Goal: Transaction & Acquisition: Download file/media

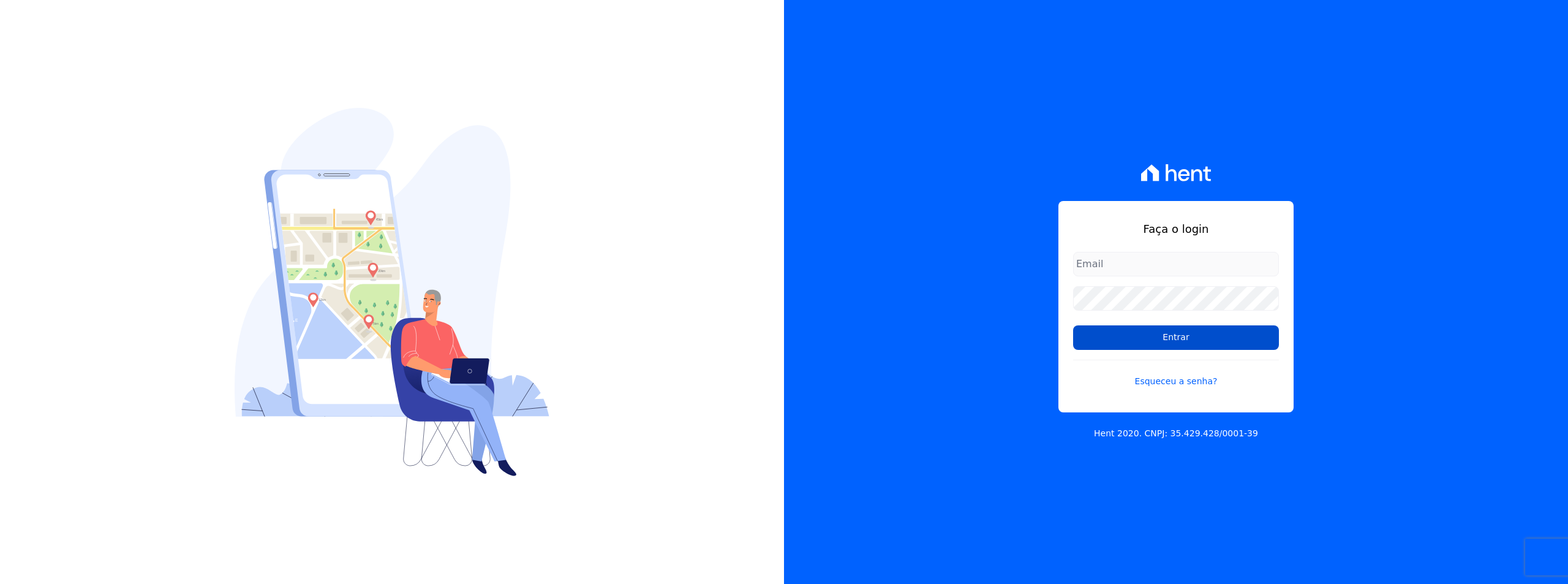
type input "sac@jdgconstrutora.com.br"
click at [1132, 345] on input "Entrar" at bounding box center [1176, 337] width 206 height 24
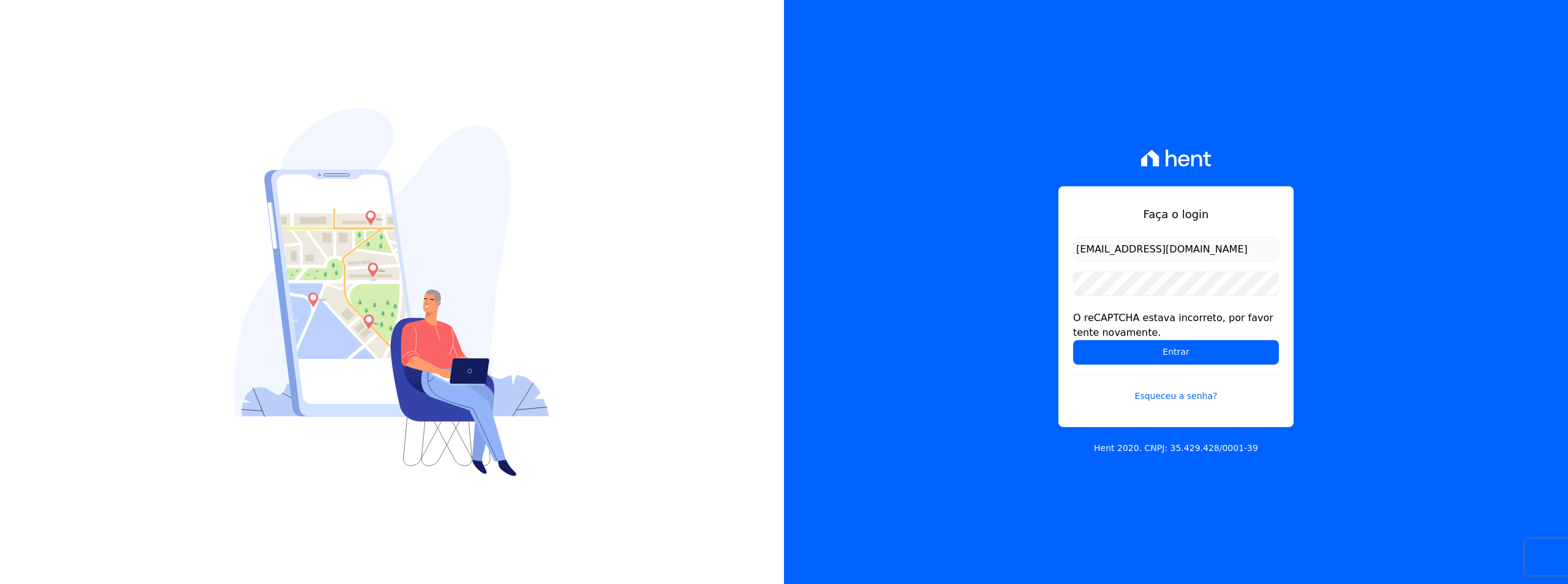
click at [1132, 345] on input "Entrar" at bounding box center [1176, 352] width 206 height 24
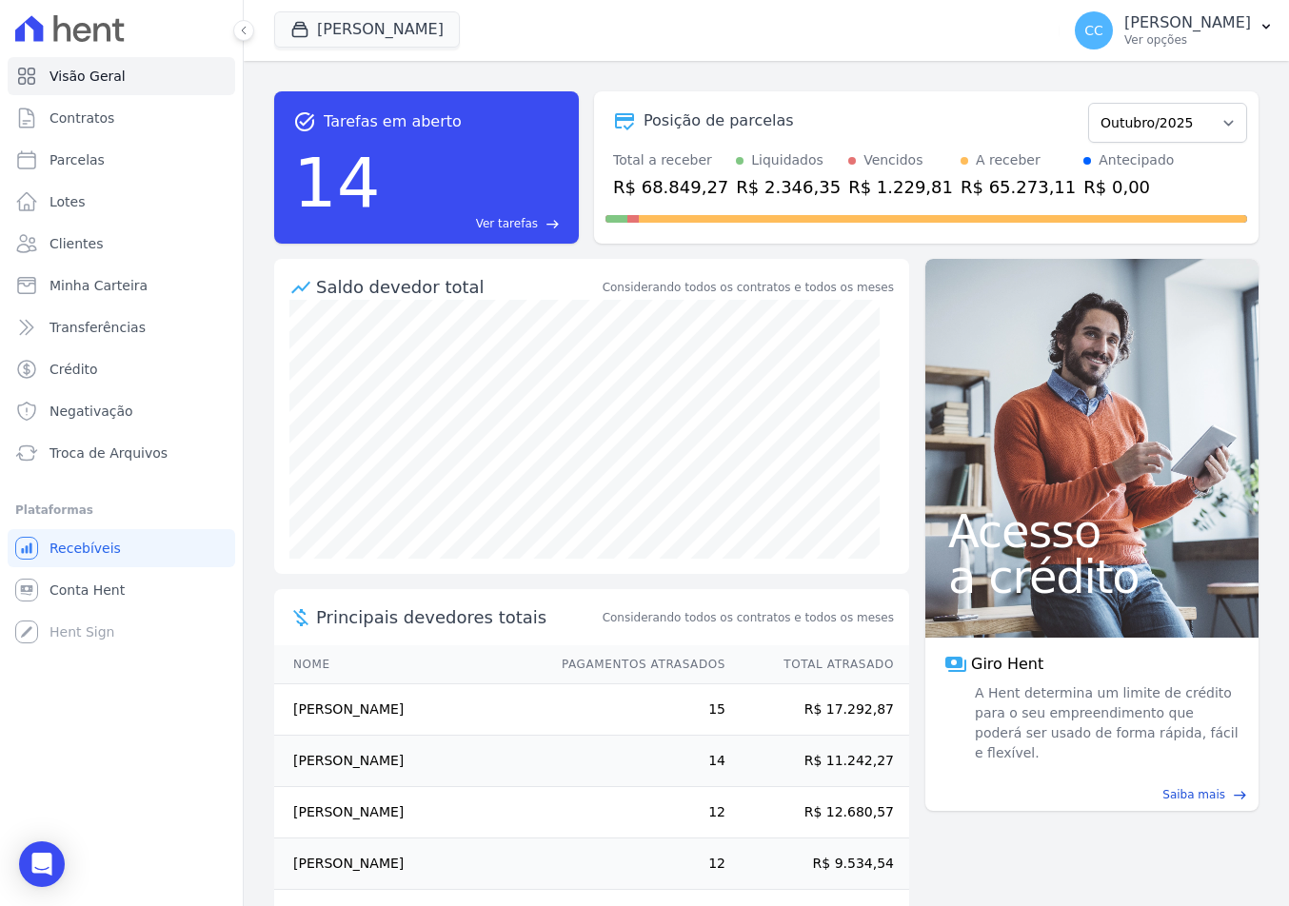
click at [82, 431] on ul "Visão Geral Contratos [GEOGRAPHIC_DATA] Lotes Clientes Minha Carteira Transferê…" at bounding box center [122, 264] width 228 height 415
click at [86, 448] on span "Troca de Arquivos" at bounding box center [108, 453] width 118 height 19
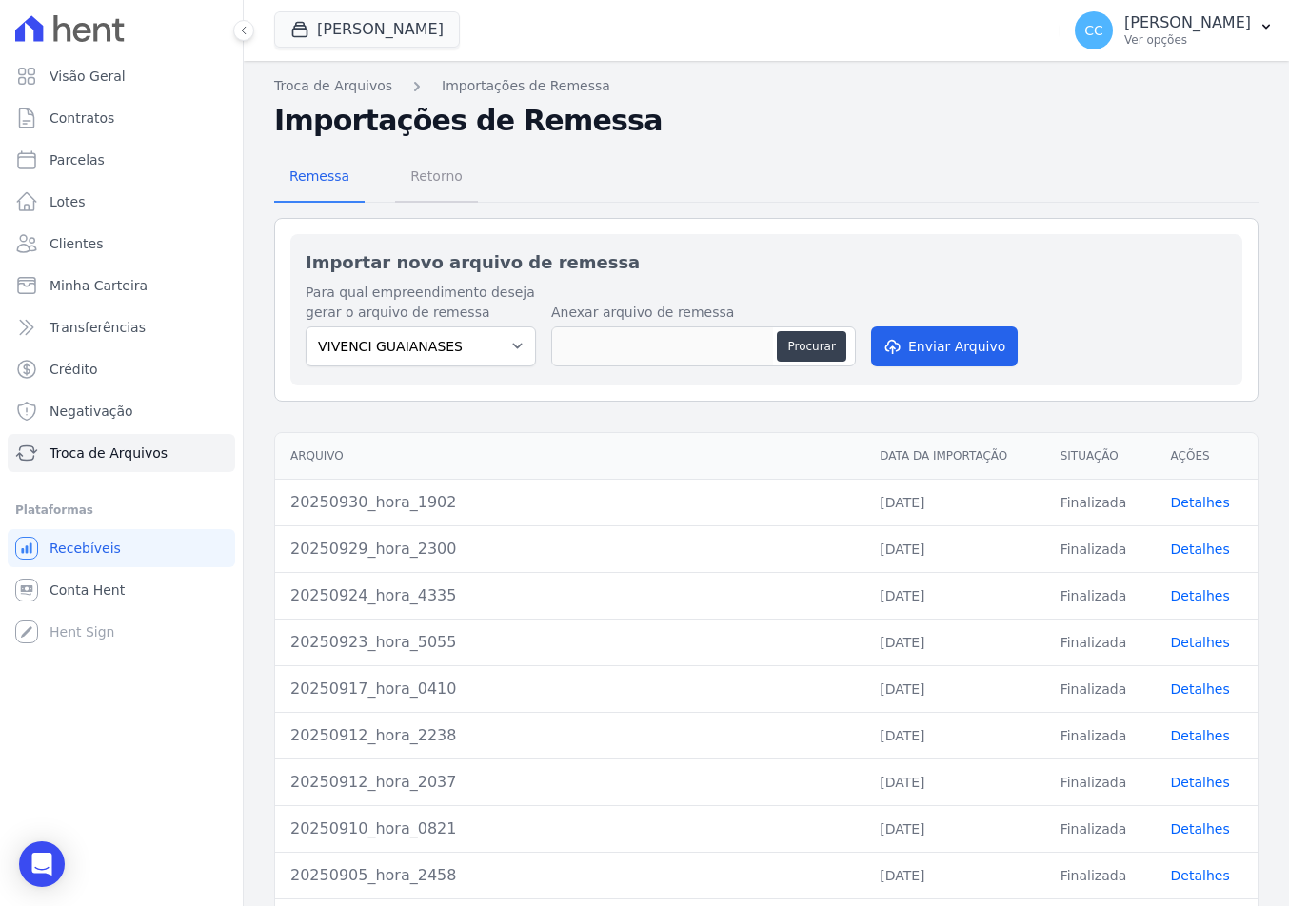
click at [412, 198] on link "Retorno" at bounding box center [436, 177] width 83 height 49
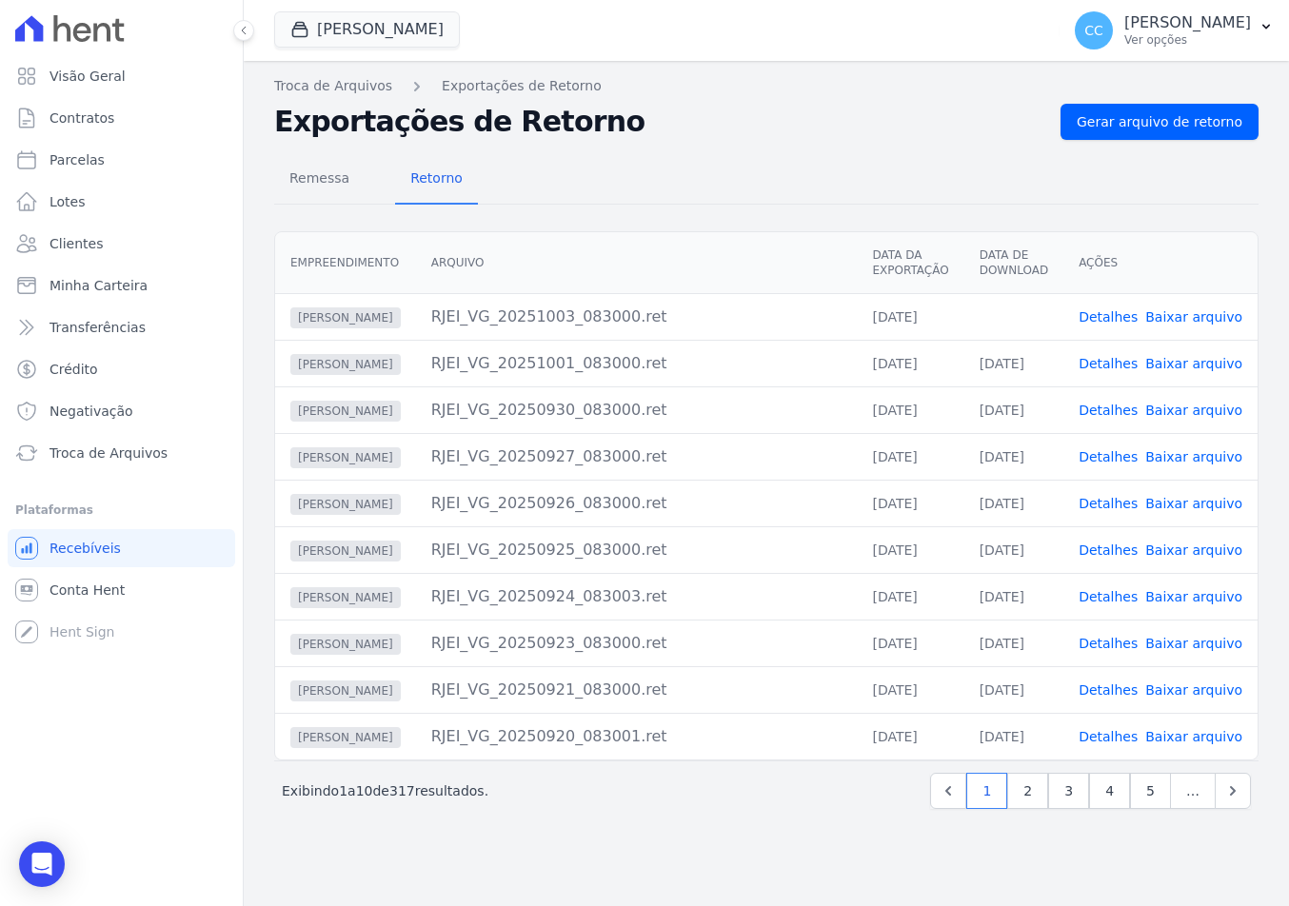
drag, startPoint x: 600, startPoint y: 126, endPoint x: 592, endPoint y: 148, distance: 23.2
click at [600, 126] on h2 "Exportações de Retorno" at bounding box center [659, 122] width 771 height 34
click at [1217, 317] on link "Baixar arquivo" at bounding box center [1193, 316] width 97 height 15
drag, startPoint x: 767, startPoint y: 131, endPoint x: 247, endPoint y: 129, distance: 519.7
click at [757, 129] on h2 "Exportações de Retorno" at bounding box center [659, 122] width 771 height 34
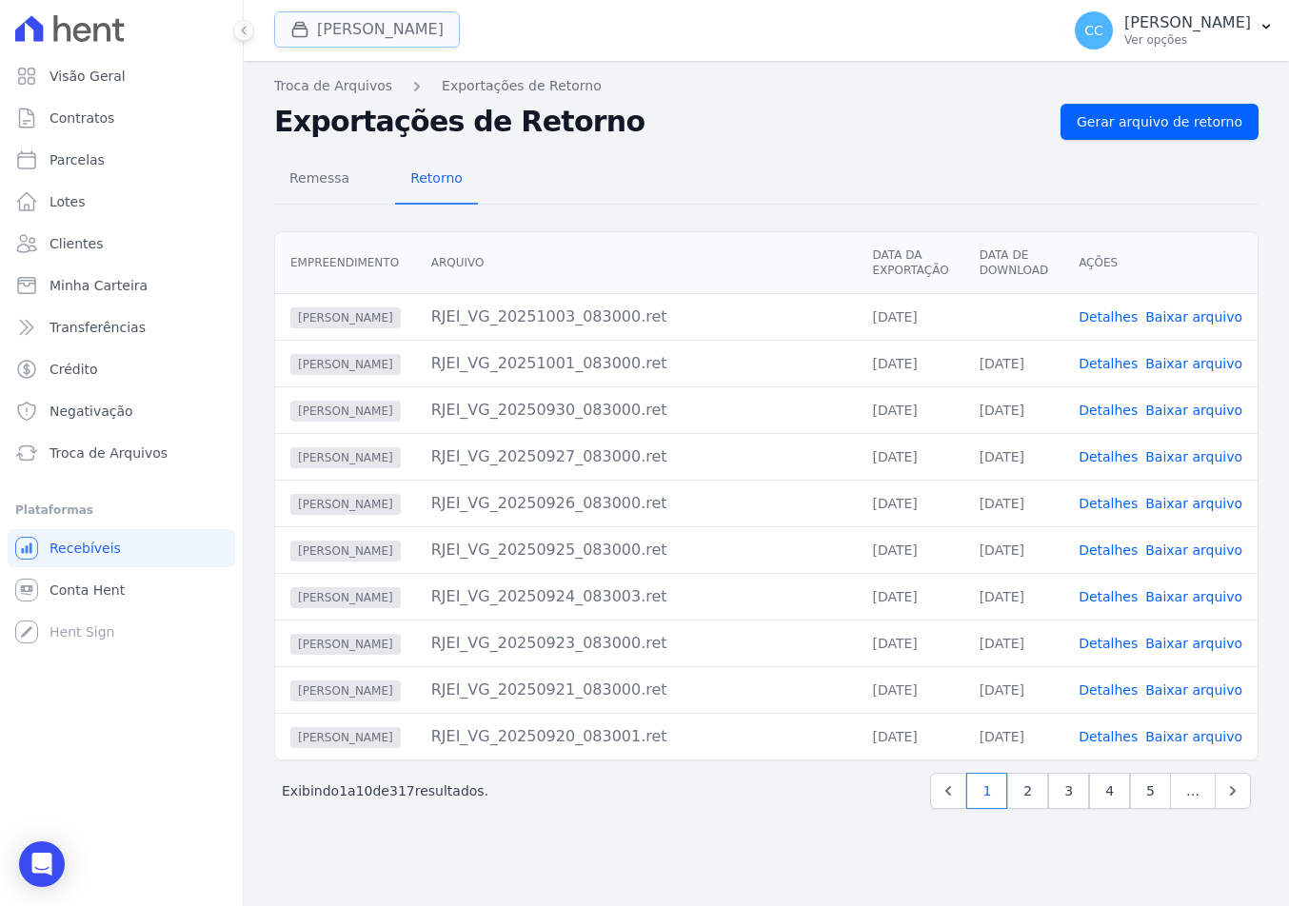
click at [385, 29] on button "[PERSON_NAME]" at bounding box center [367, 29] width 186 height 36
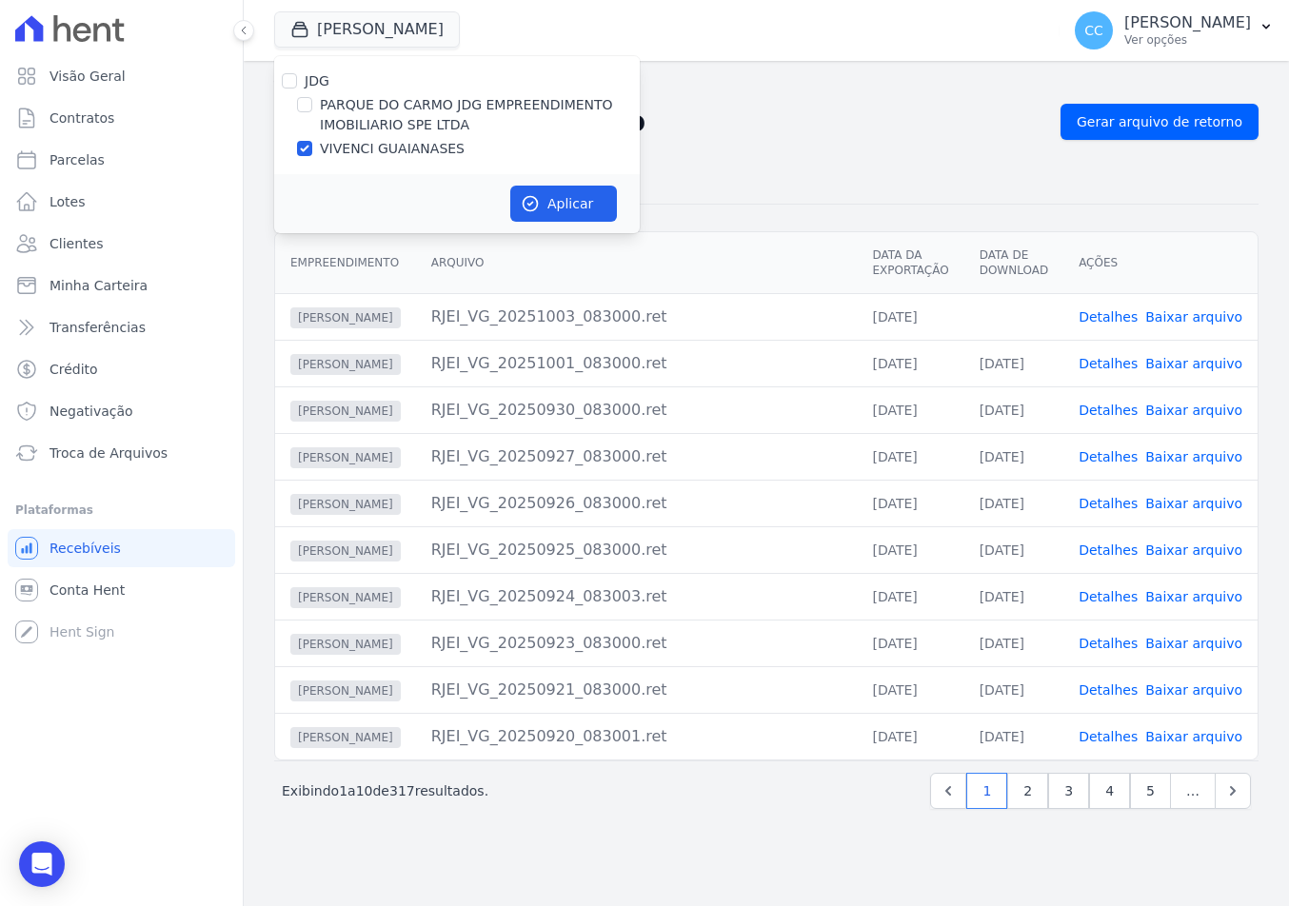
click at [323, 104] on label "PARQUE DO CARMO JDG EMPREENDIMENTO IMOBILIARIO SPE LTDA" at bounding box center [480, 115] width 320 height 40
click at [312, 104] on input "PARQUE DO CARMO JDG EMPREENDIMENTO IMOBILIARIO SPE LTDA" at bounding box center [304, 104] width 15 height 15
checkbox input "true"
click at [321, 152] on label "VIVENCI GUAIANASES" at bounding box center [392, 149] width 145 height 20
click at [312, 152] on input "VIVENCI GUAIANASES" at bounding box center [304, 148] width 15 height 15
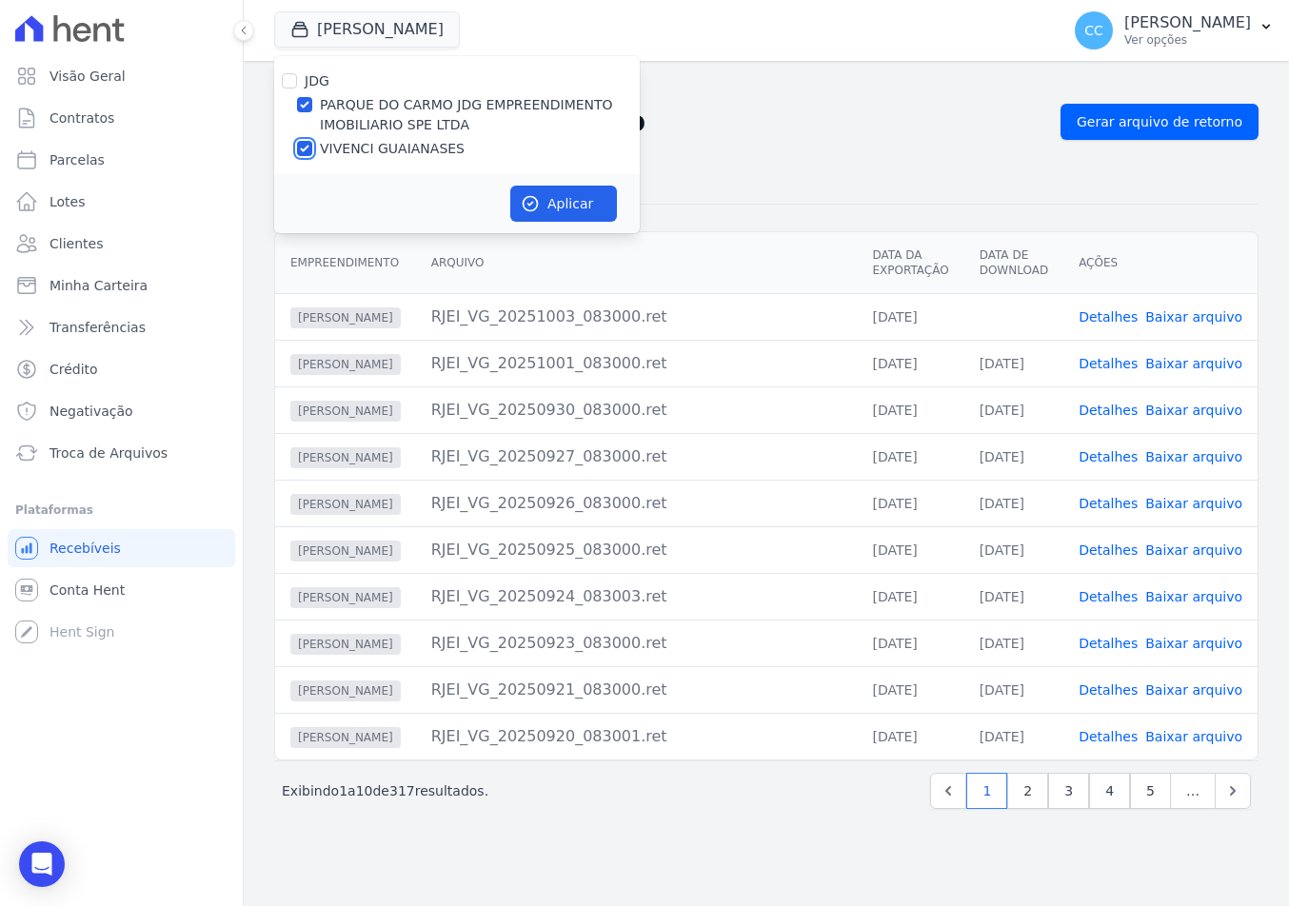
checkbox input "false"
click at [310, 112] on div at bounding box center [304, 104] width 15 height 19
checkbox input "false"
click at [537, 207] on icon "button" at bounding box center [531, 204] width 14 height 14
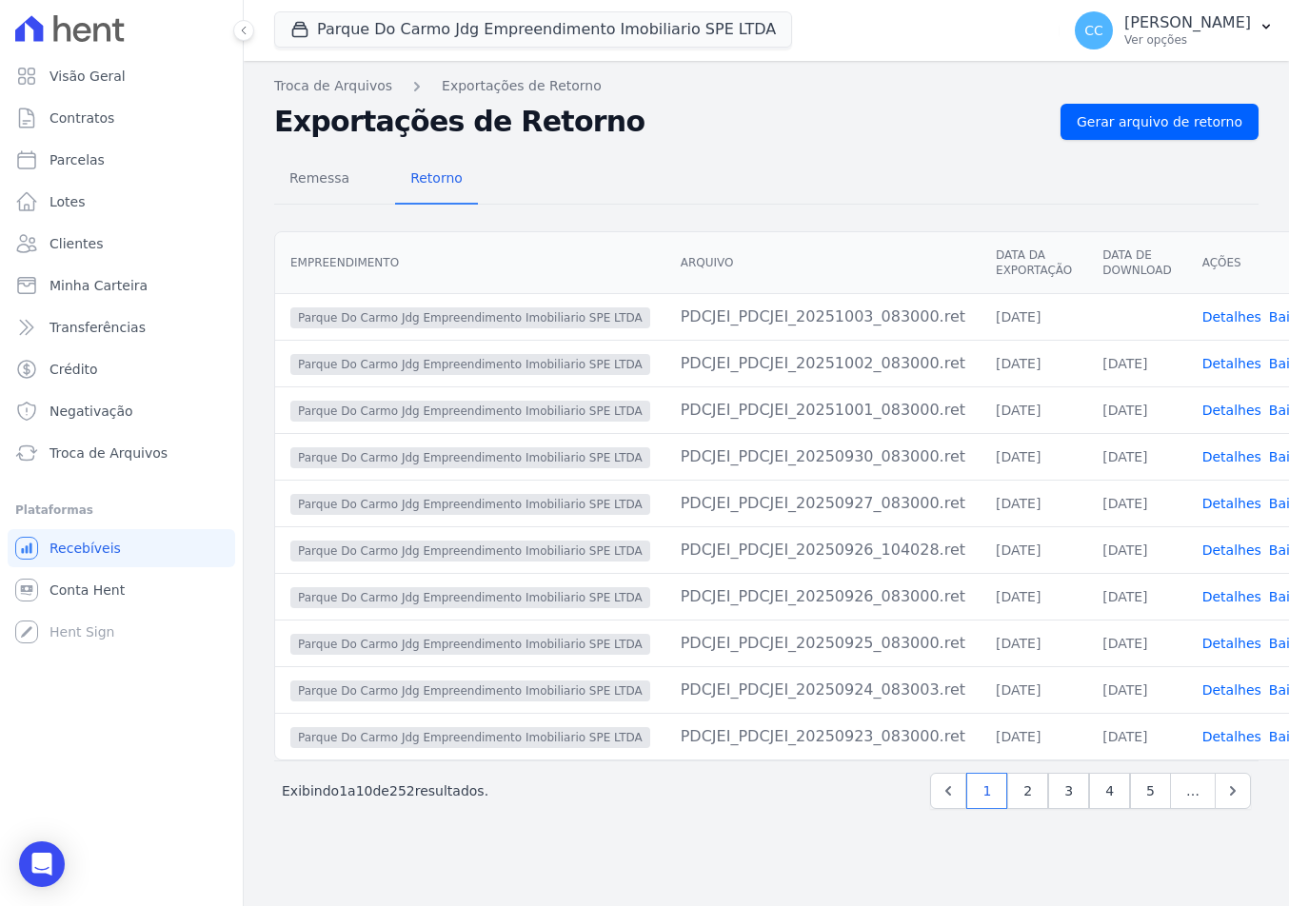
click at [938, 173] on div "Remessa Retorno" at bounding box center [766, 179] width 984 height 49
